Goal: Task Accomplishment & Management: Manage account settings

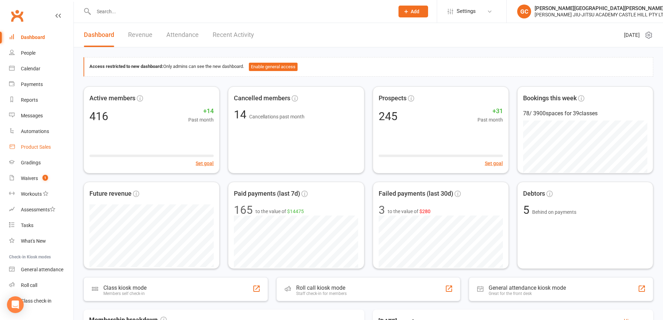
click at [35, 144] on div "Product Sales" at bounding box center [36, 147] width 30 height 6
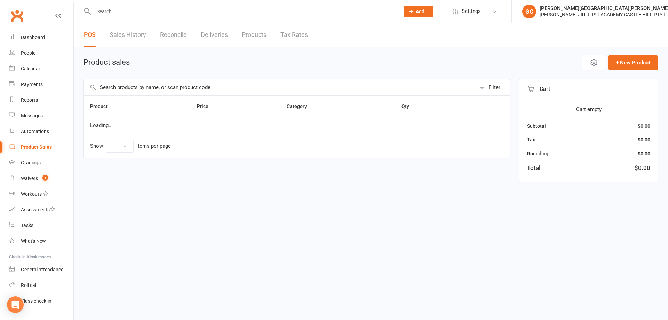
select select "10"
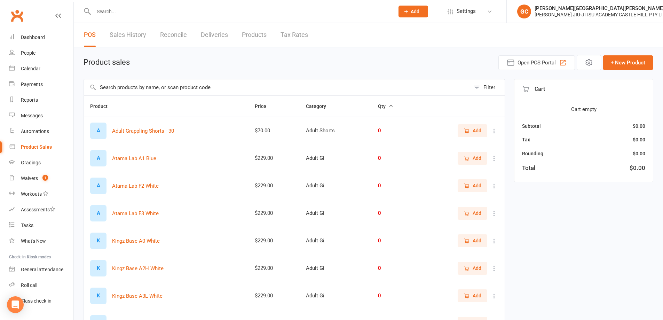
click at [110, 87] on input "text" at bounding box center [277, 87] width 386 height 16
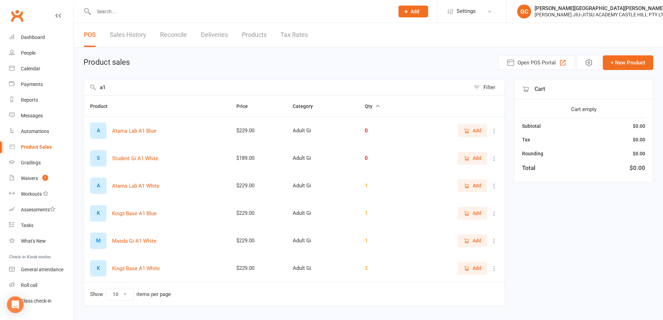
type input "a1"
click at [496, 268] on icon at bounding box center [494, 268] width 7 height 7
click at [467, 281] on link "View / Edit" at bounding box center [458, 282] width 69 height 14
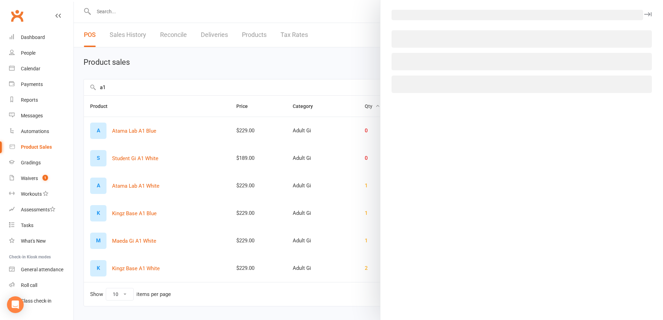
select select "3760"
select select "1515"
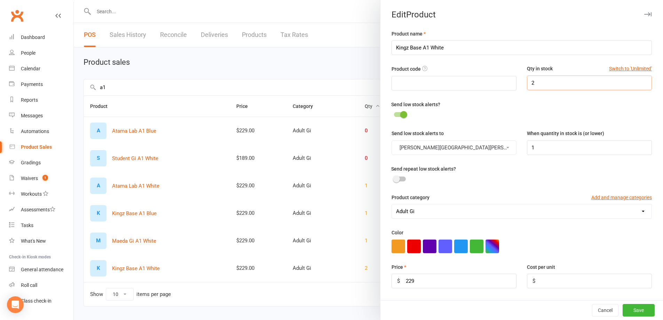
drag, startPoint x: 542, startPoint y: 84, endPoint x: 516, endPoint y: 79, distance: 26.6
click at [522, 79] on div "Qty in stock Switch to 'Unlimited' 2" at bounding box center [589, 77] width 135 height 25
type input "4"
click at [630, 309] on button "Save" at bounding box center [639, 310] width 32 height 13
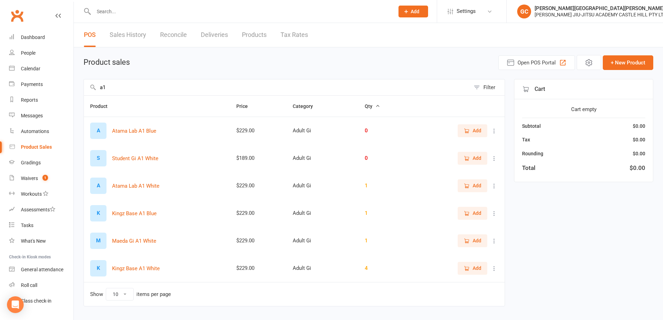
click at [494, 267] on icon at bounding box center [494, 268] width 7 height 7
click at [451, 282] on link "View / Edit" at bounding box center [458, 282] width 69 height 14
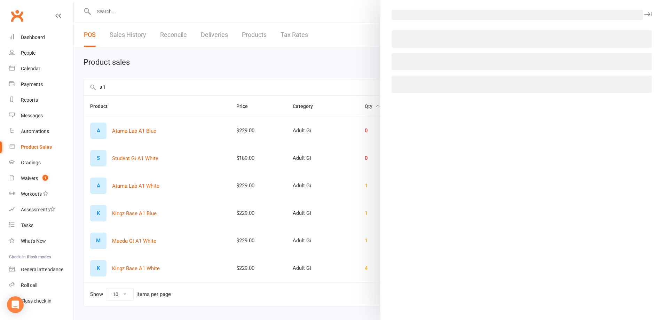
select select "3760"
select select "1515"
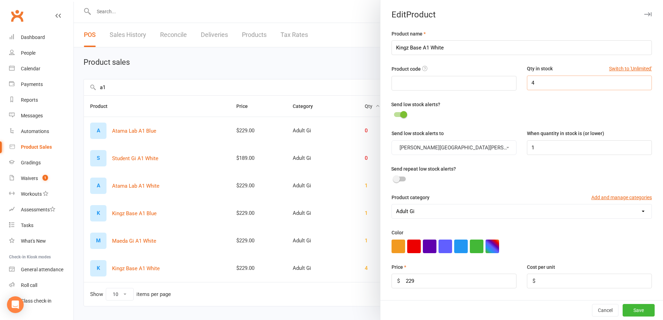
drag, startPoint x: 542, startPoint y: 82, endPoint x: 503, endPoint y: 82, distance: 38.6
click at [503, 82] on div "Product code Qty in stock Switch to 'Unlimited' 4" at bounding box center [521, 82] width 271 height 35
type input "5"
click at [631, 307] on button "Save" at bounding box center [639, 310] width 32 height 13
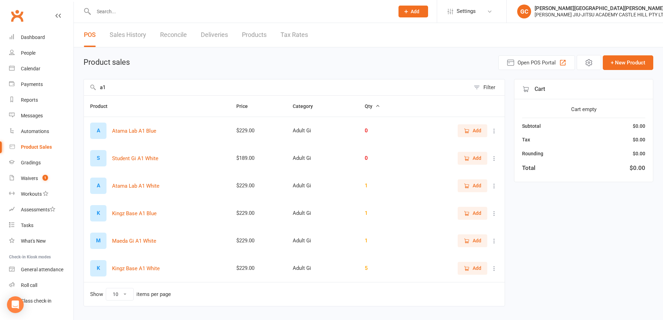
drag, startPoint x: 128, startPoint y: 90, endPoint x: 86, endPoint y: 92, distance: 42.2
click at [86, 92] on input "a1" at bounding box center [277, 87] width 386 height 16
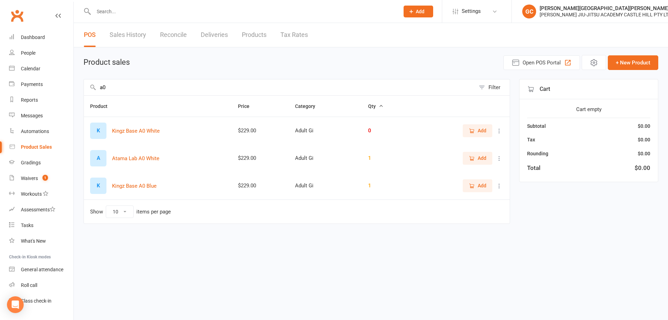
type input "a0"
click at [501, 187] on icon at bounding box center [499, 185] width 7 height 7
click at [467, 202] on link "View / Edit" at bounding box center [469, 200] width 69 height 14
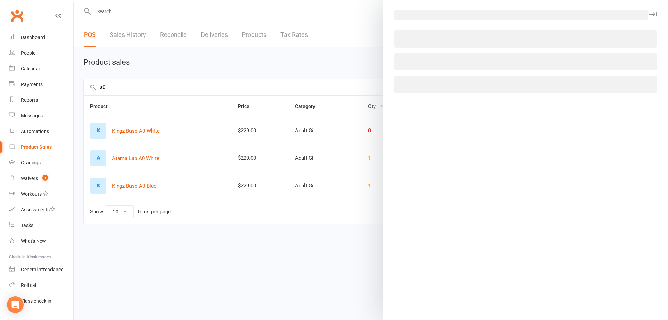
select select "3760"
select select "1515"
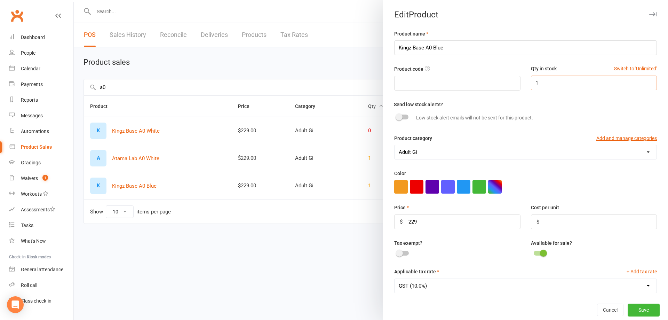
drag, startPoint x: 538, startPoint y: 81, endPoint x: 523, endPoint y: 81, distance: 15.0
click at [526, 81] on div "Qty in stock Switch to 'Unlimited' 1" at bounding box center [594, 77] width 136 height 25
type input "3"
click at [634, 305] on button "Save" at bounding box center [644, 310] width 32 height 13
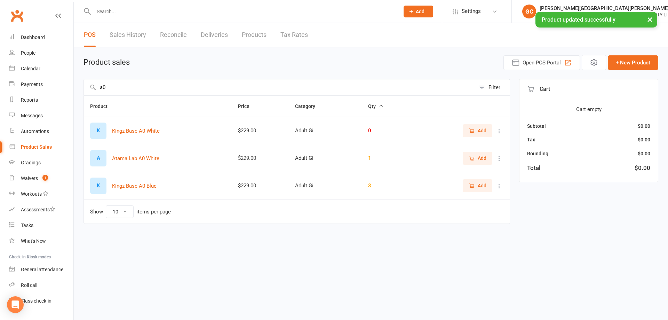
drag, startPoint x: 323, startPoint y: 273, endPoint x: 190, endPoint y: 139, distance: 188.8
click at [321, 253] on html "Prospect Member Non-attending contact Class / event Appointment Grading event T…" at bounding box center [334, 126] width 668 height 253
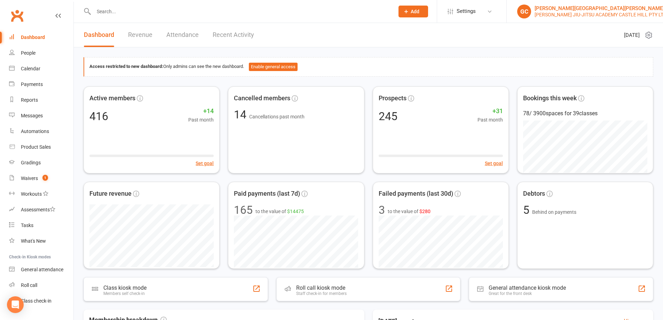
click at [568, 10] on div "[PERSON_NAME][GEOGRAPHIC_DATA][PERSON_NAME]" at bounding box center [601, 8] width 132 height 6
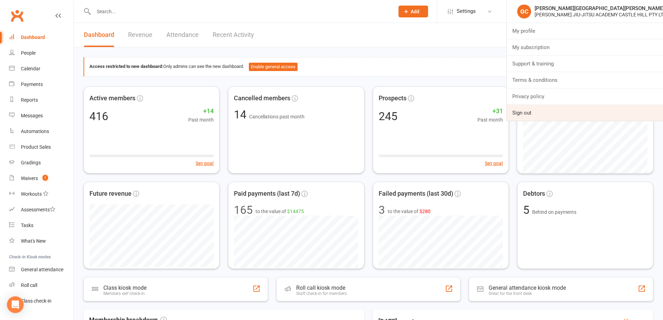
click at [524, 112] on link "Sign out" at bounding box center [585, 113] width 156 height 16
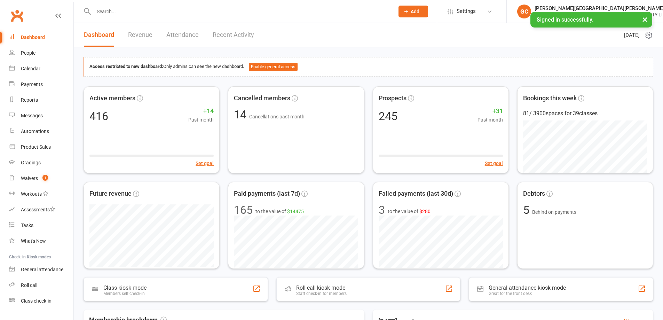
click at [113, 14] on input "text" at bounding box center [241, 12] width 298 height 10
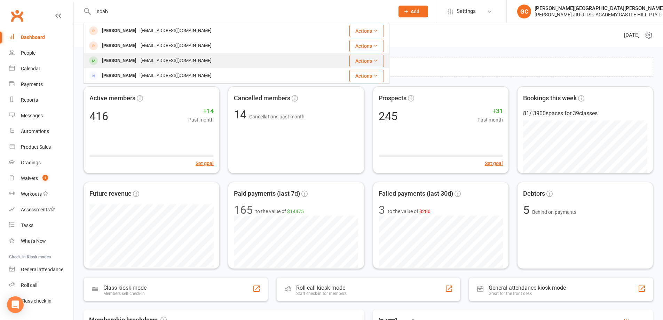
type input "noah"
click at [116, 57] on div "Noah Ji" at bounding box center [119, 61] width 39 height 10
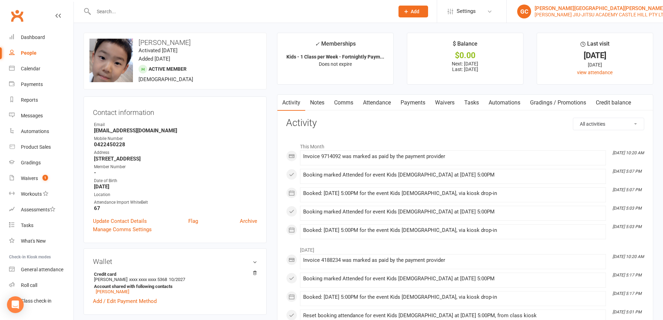
click at [566, 16] on div "[PERSON_NAME] JIU-JITSU ACADEMY CASTLE HILL PTY LTD" at bounding box center [601, 14] width 132 height 6
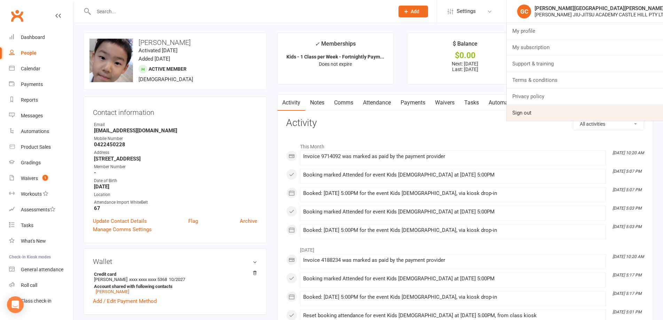
click at [526, 114] on link "Sign out" at bounding box center [585, 113] width 156 height 16
